Goal: Task Accomplishment & Management: Use online tool/utility

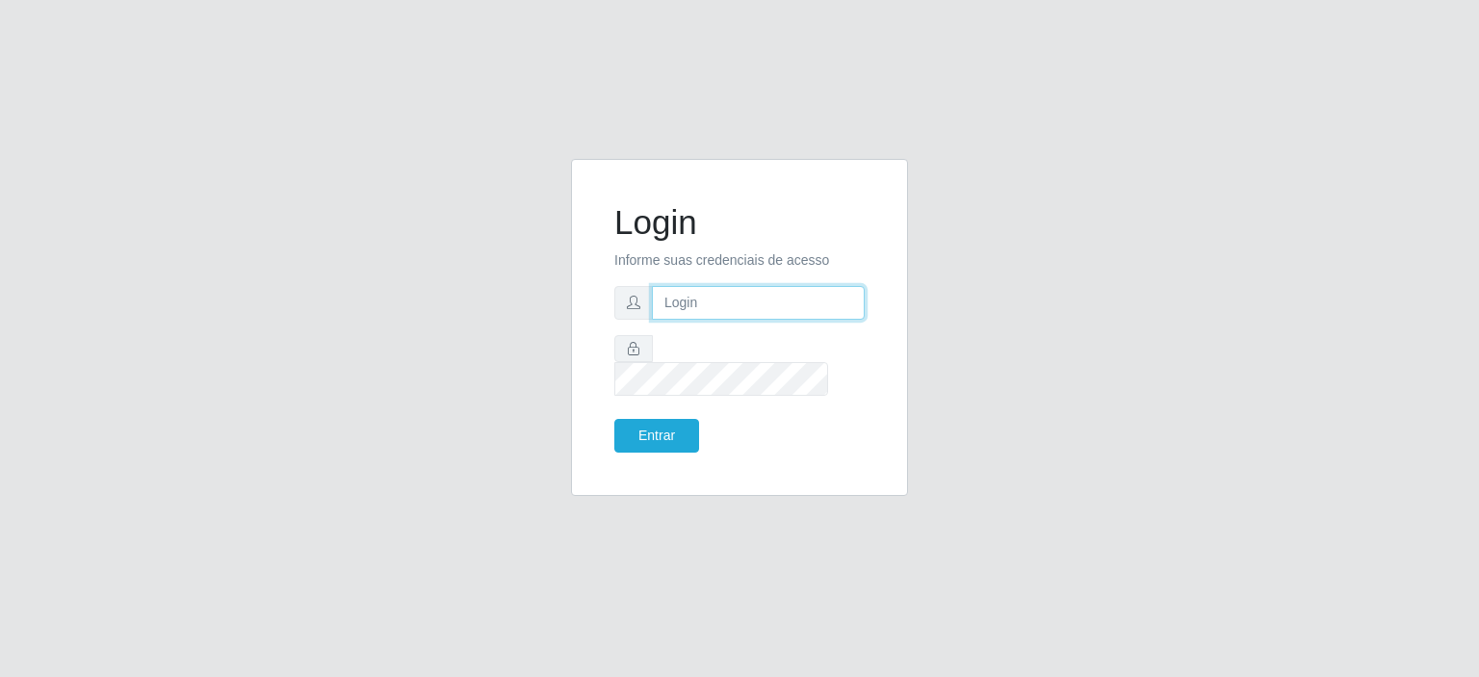
click at [687, 320] on input "text" at bounding box center [758, 303] width 213 height 34
type input "[EMAIL_ADDRESS][PERSON_NAME][DOMAIN_NAME]"
click at [654, 419] on button "Entrar" at bounding box center [656, 436] width 85 height 34
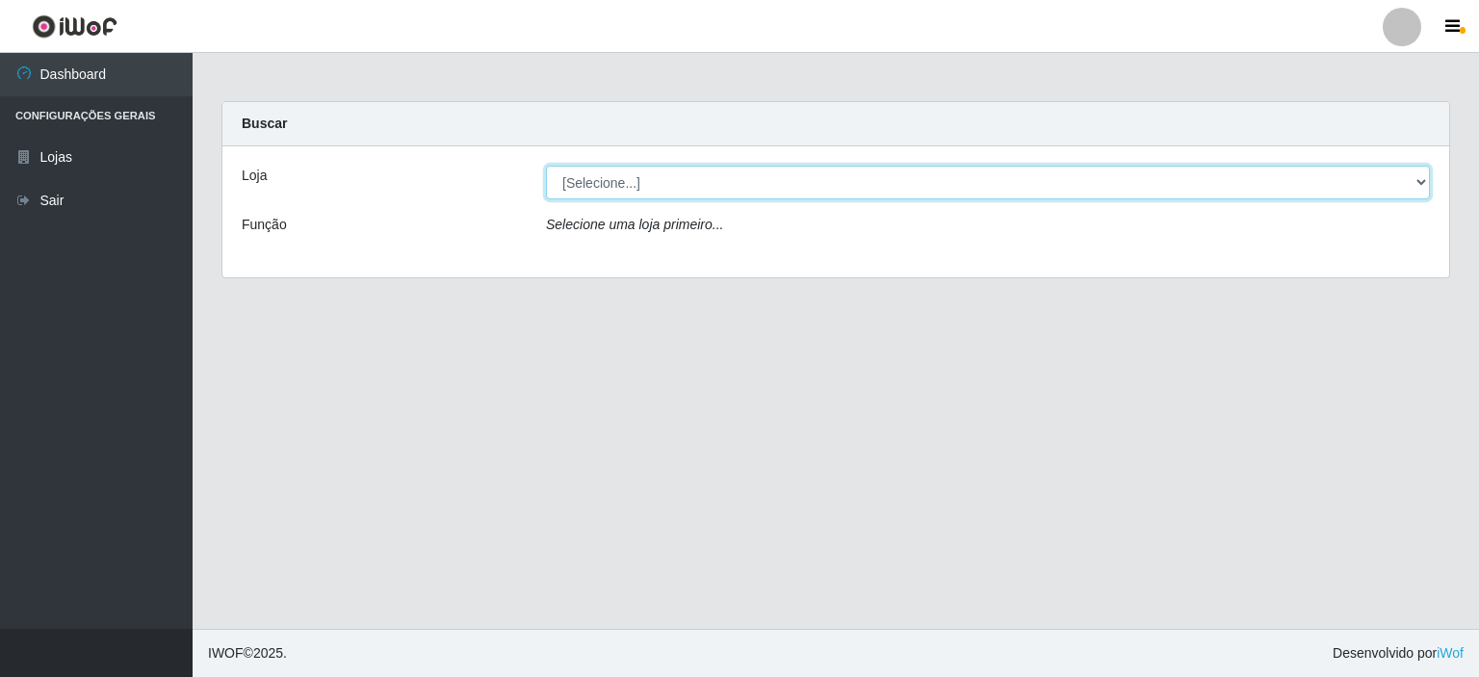
click at [732, 187] on select "[Selecione...] Corte Fácil - Unidade Planalto" at bounding box center [988, 183] width 884 height 34
select select "202"
click at [546, 166] on select "[Selecione...] Corte Fácil - Unidade Planalto" at bounding box center [988, 183] width 884 height 34
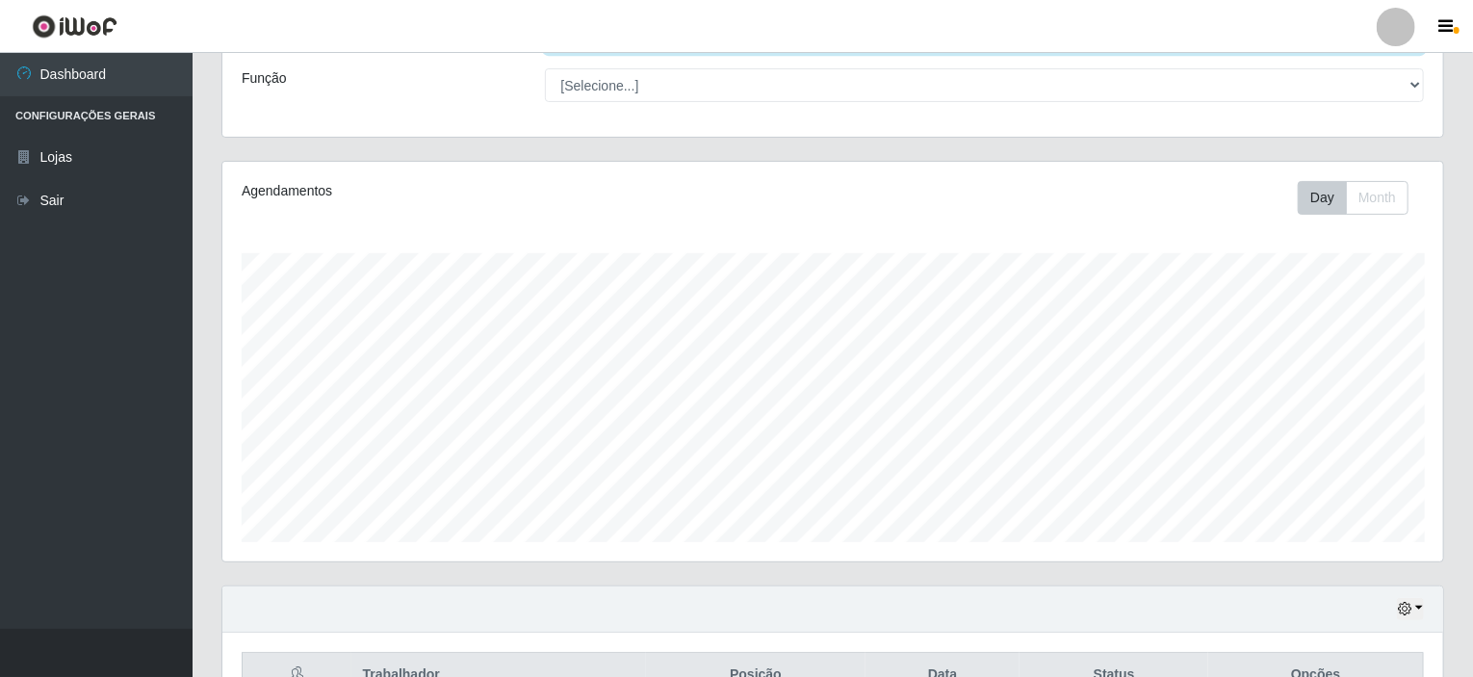
scroll to position [255, 0]
